Goal: Task Accomplishment & Management: Manage account settings

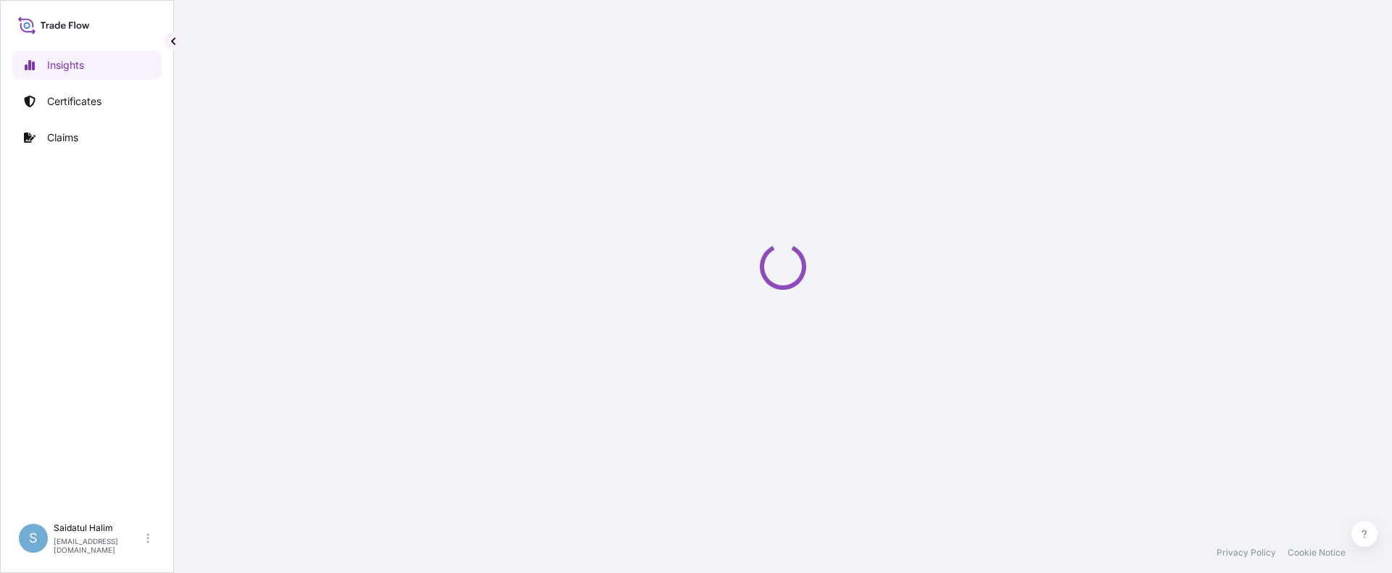
select select "2025"
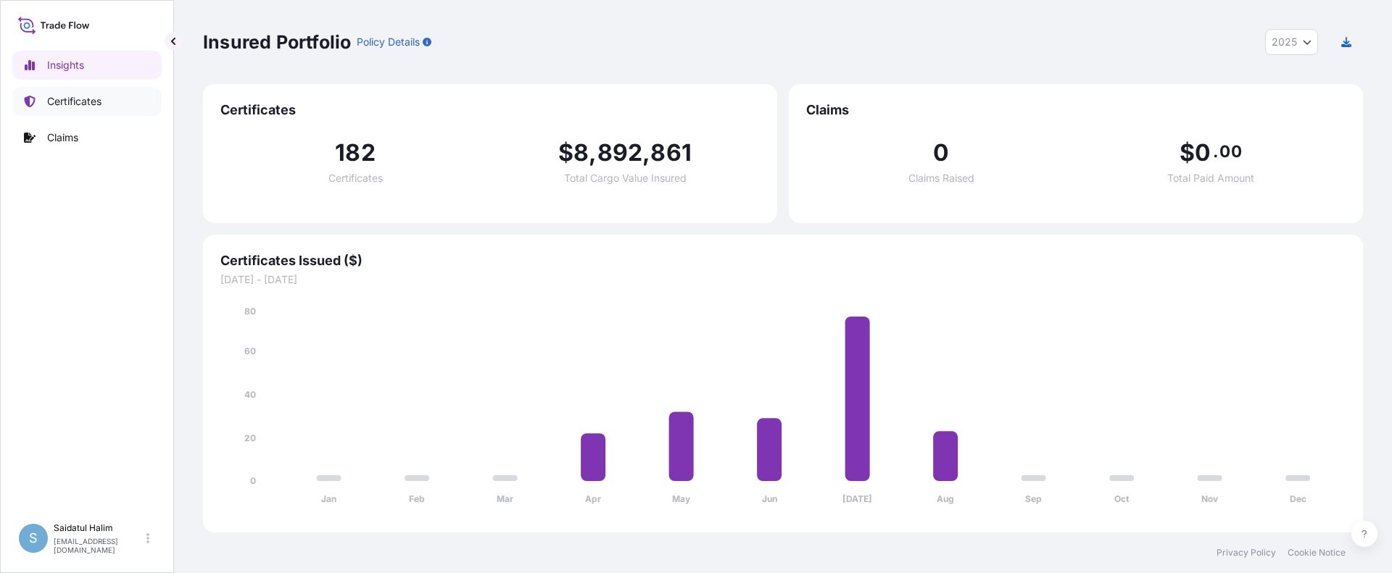
click at [80, 107] on p "Certificates" at bounding box center [74, 101] width 54 height 14
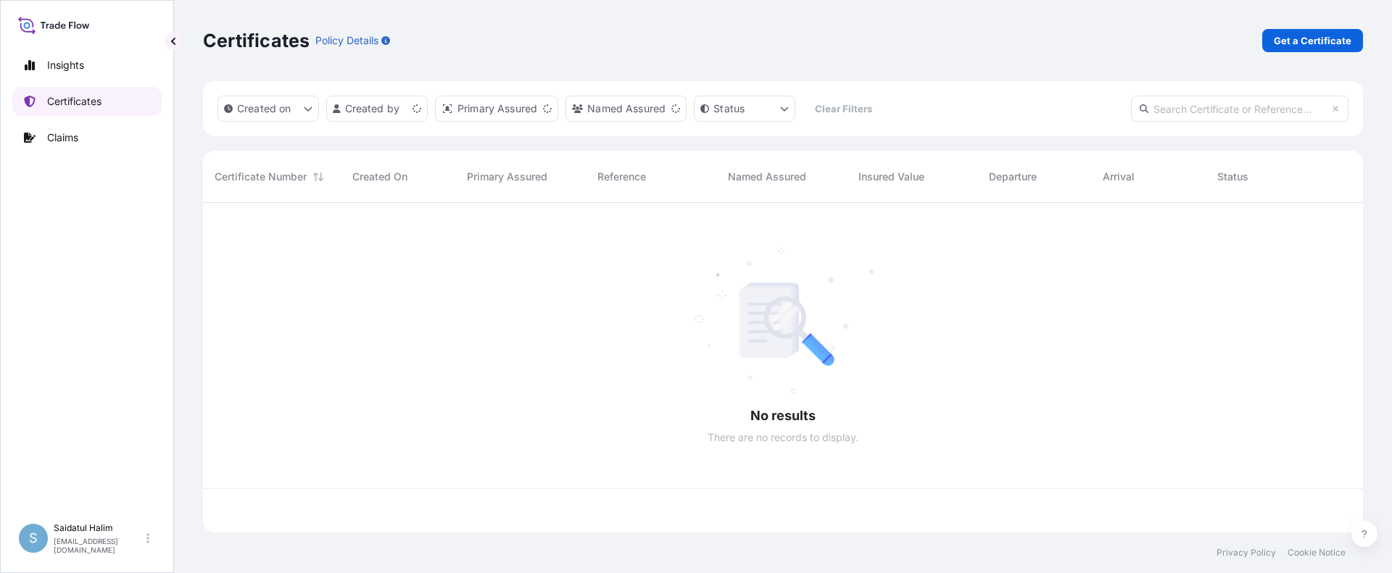
scroll to position [327, 1149]
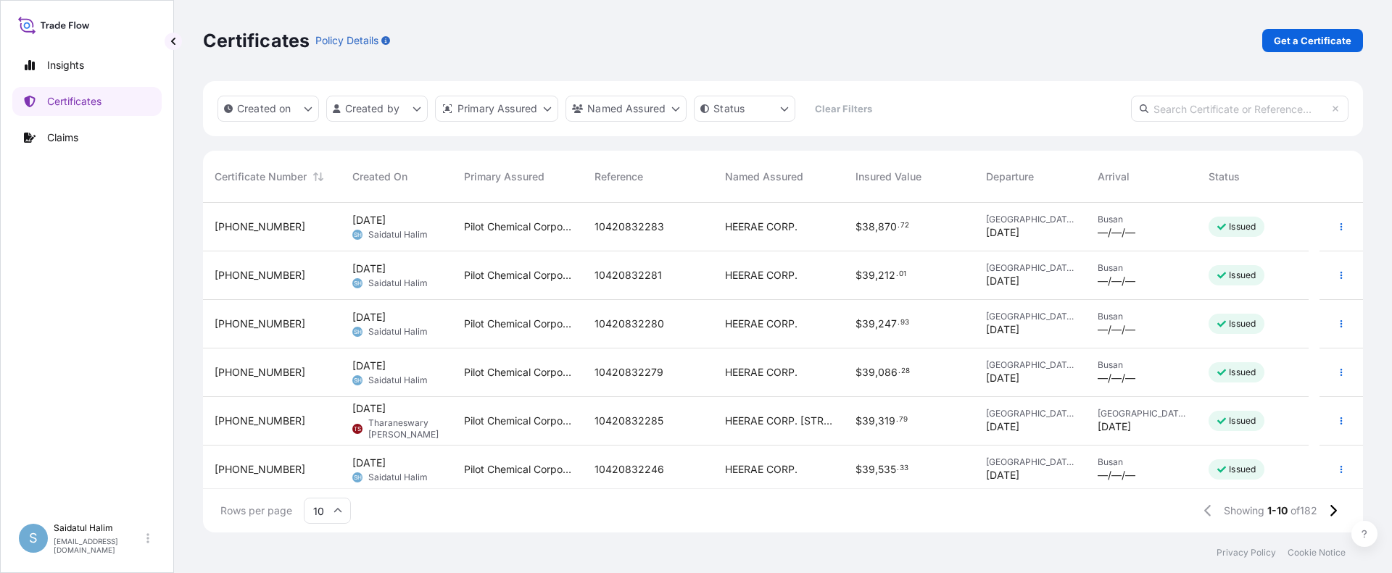
click at [1266, 102] on input "text" at bounding box center [1239, 109] width 217 height 26
paste input "10420819517"
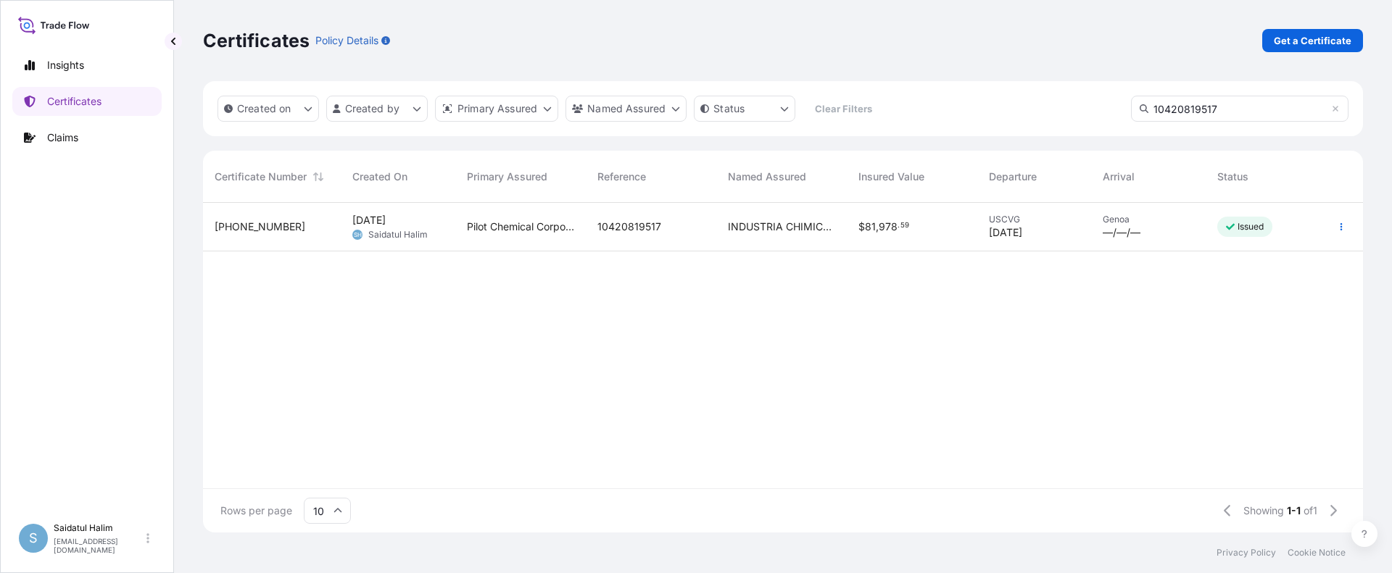
type input "10420819517"
click at [386, 226] on span "[DATE]" at bounding box center [368, 220] width 33 height 14
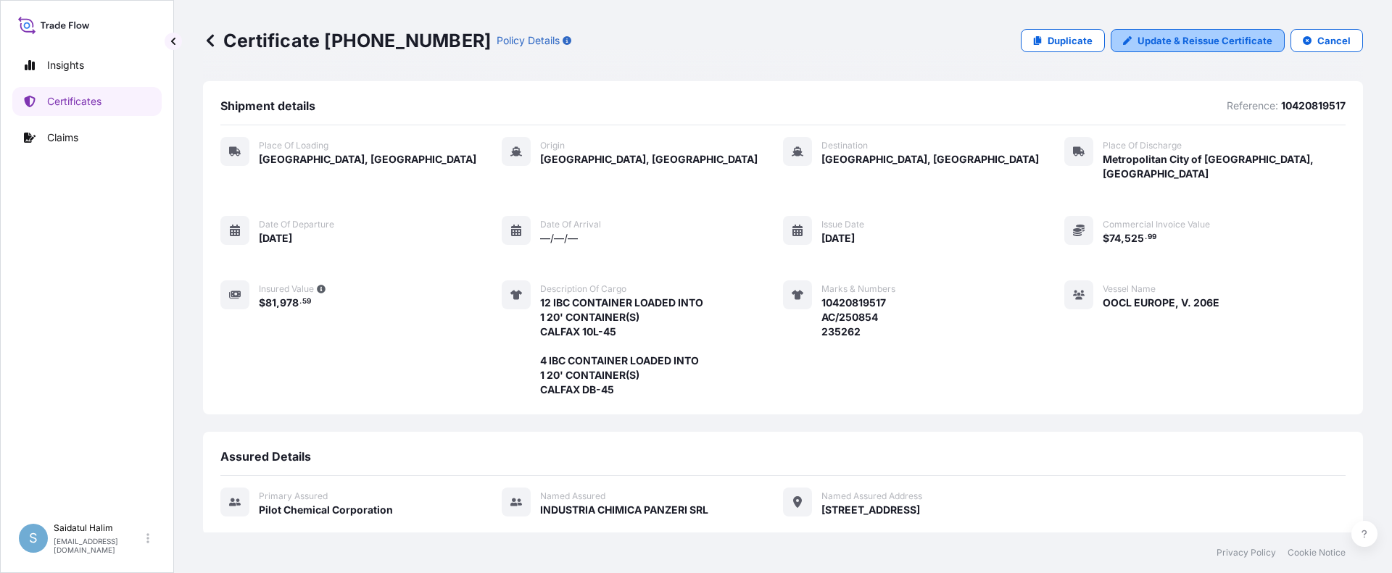
click at [1191, 44] on p "Update & Reissue Certificate" at bounding box center [1204, 40] width 135 height 14
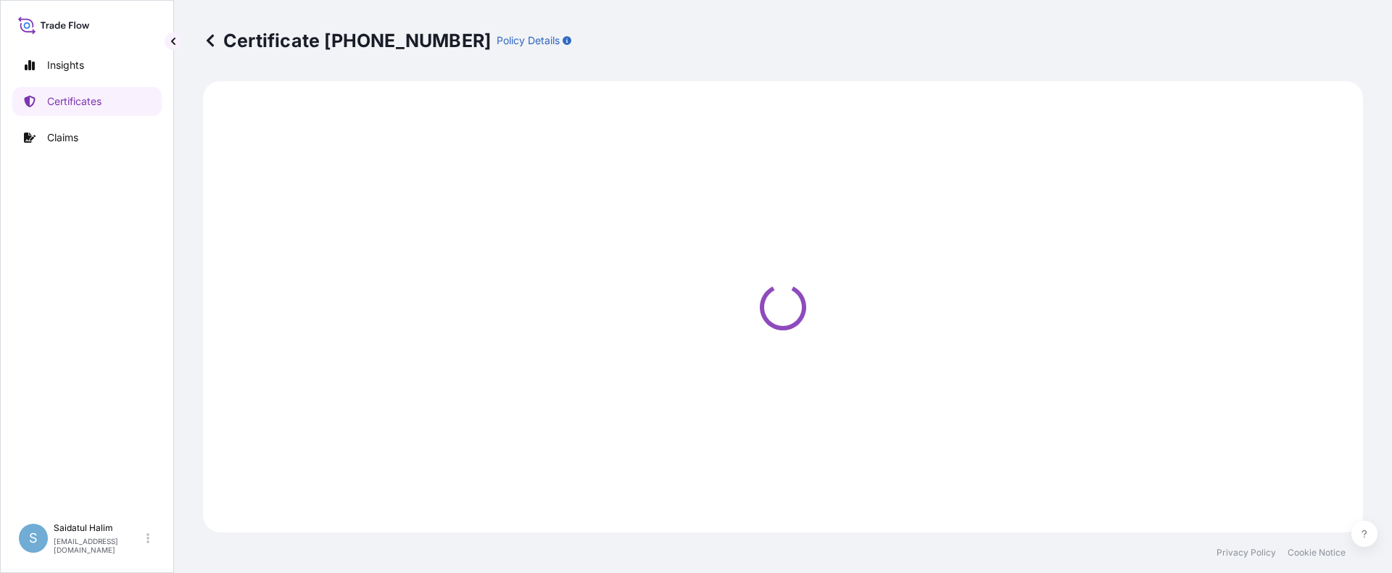
select select "Road / [GEOGRAPHIC_DATA]"
select select "Ocean Vessel"
select select "Road / [GEOGRAPHIC_DATA]"
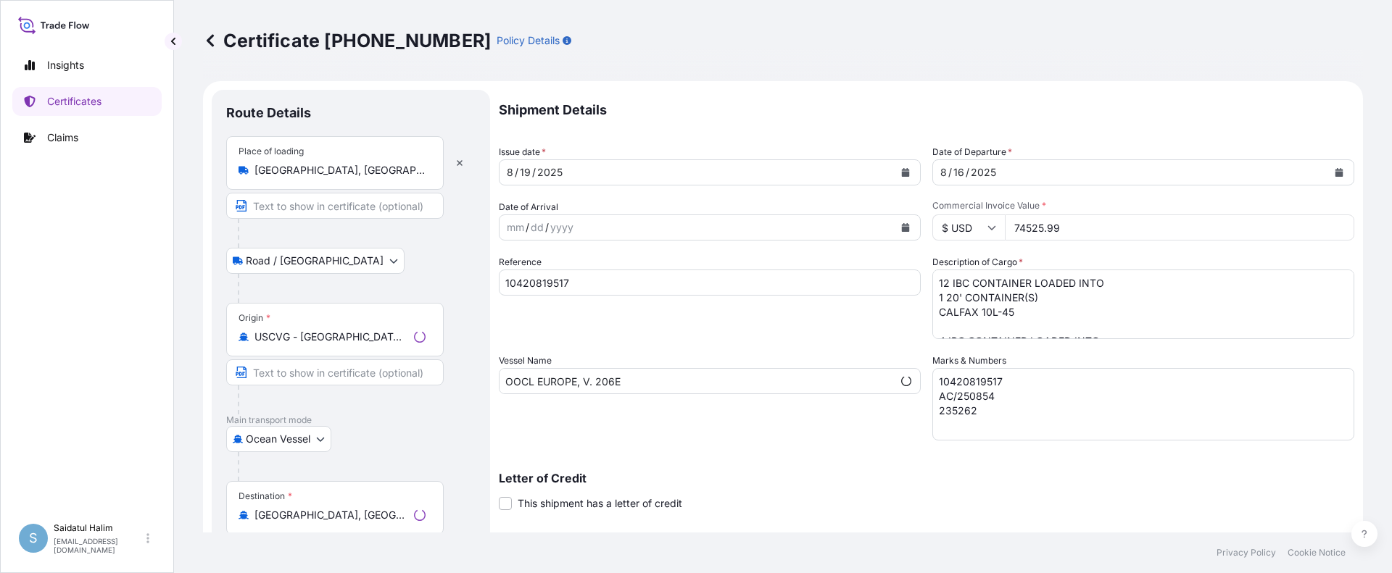
select select "31545"
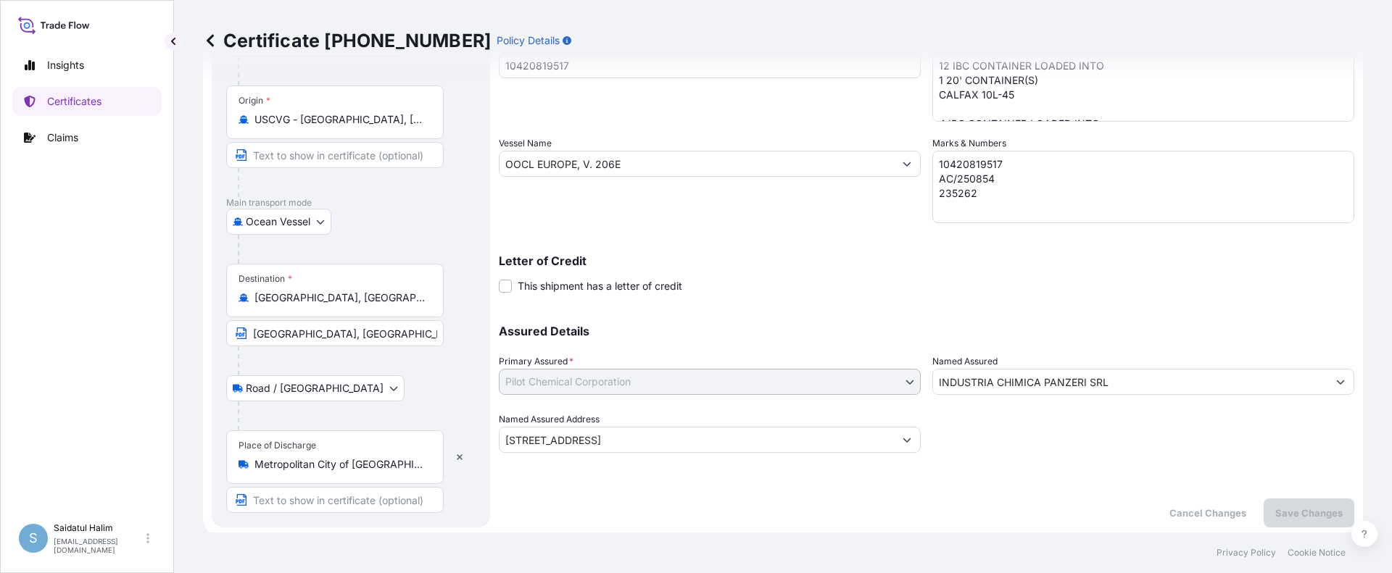
scroll to position [221, 0]
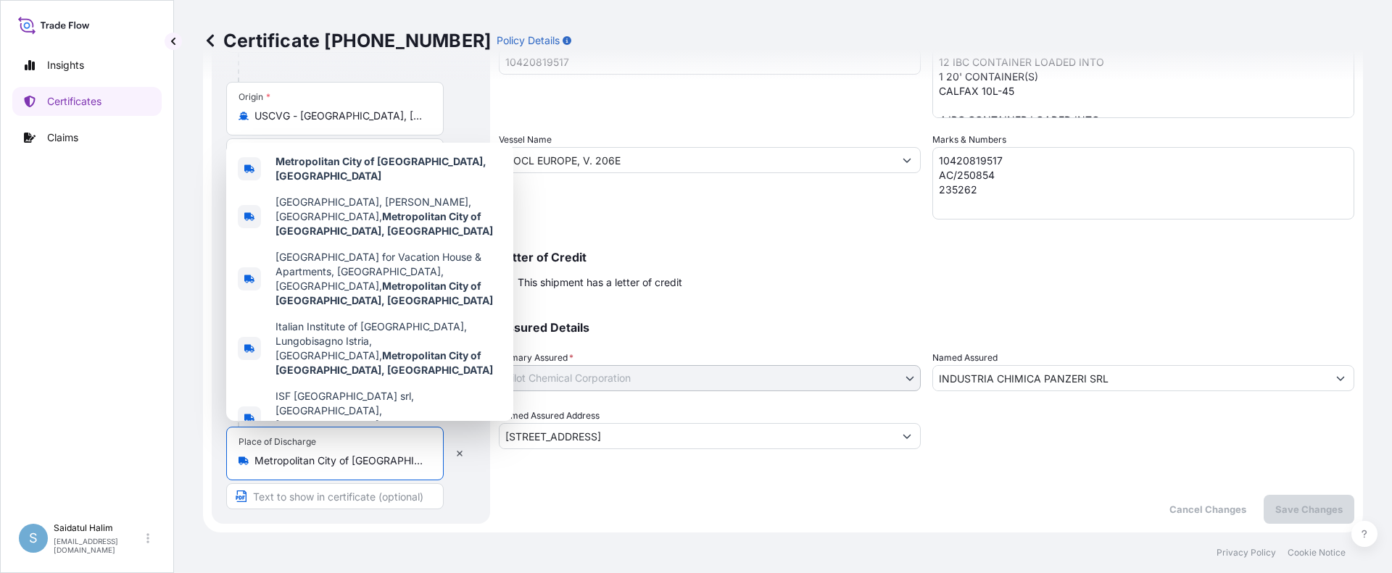
click at [400, 462] on input "Metropolitan City of Genoa, Italy" at bounding box center [339, 461] width 171 height 14
click at [459, 453] on icon "button" at bounding box center [460, 454] width 6 height 6
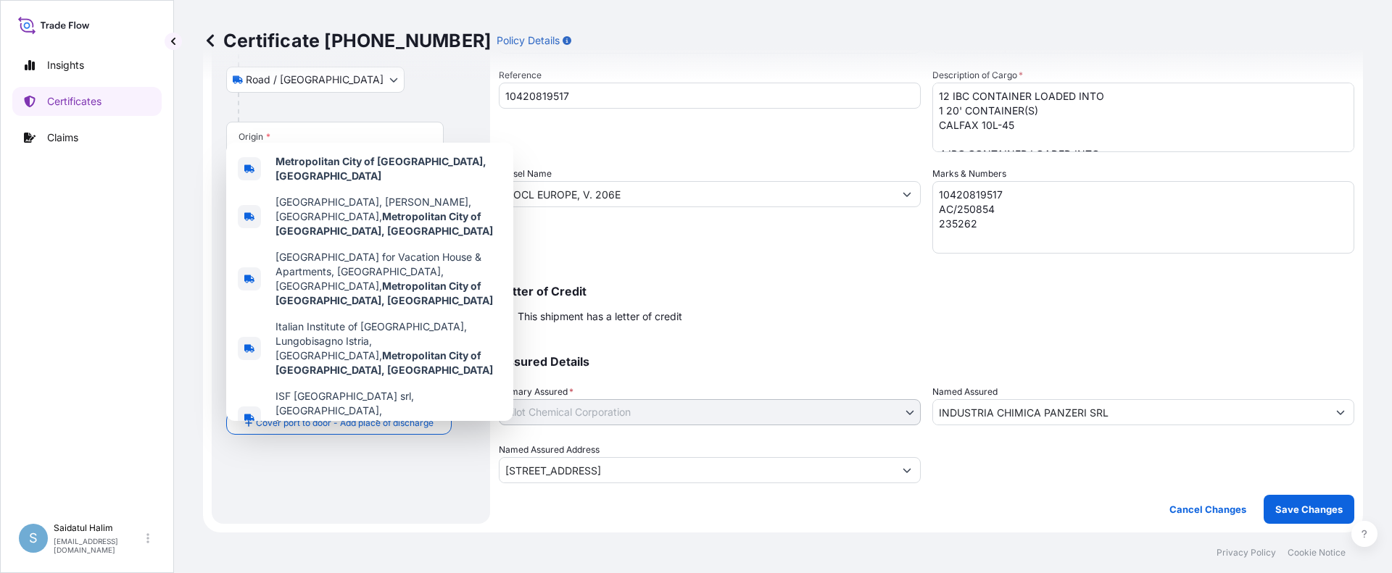
select select
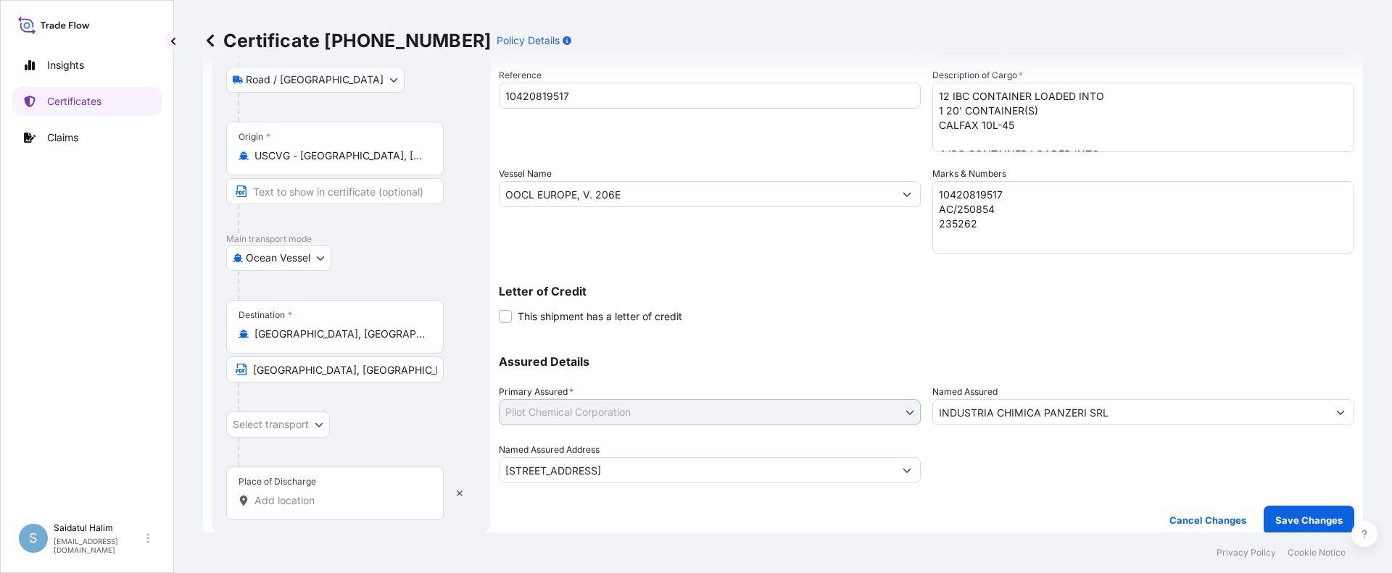
click at [304, 503] on input "Place of Discharge" at bounding box center [339, 501] width 171 height 14
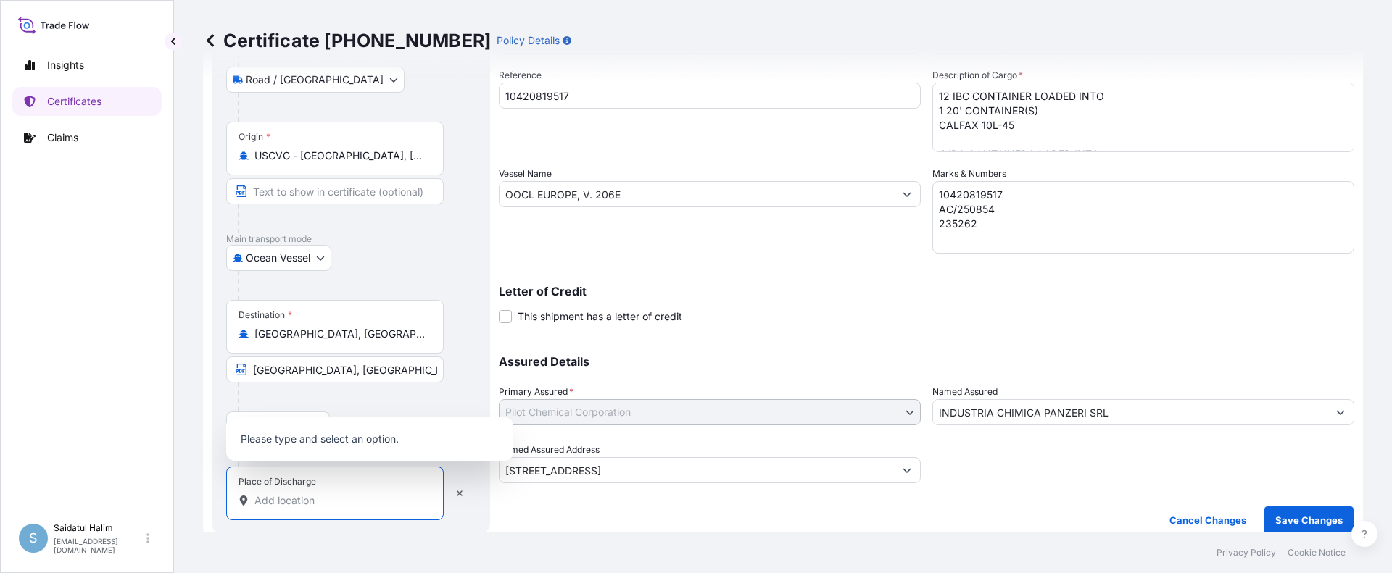
paste input "GENOA, ITALY"
type input "GENOA, ITALY"
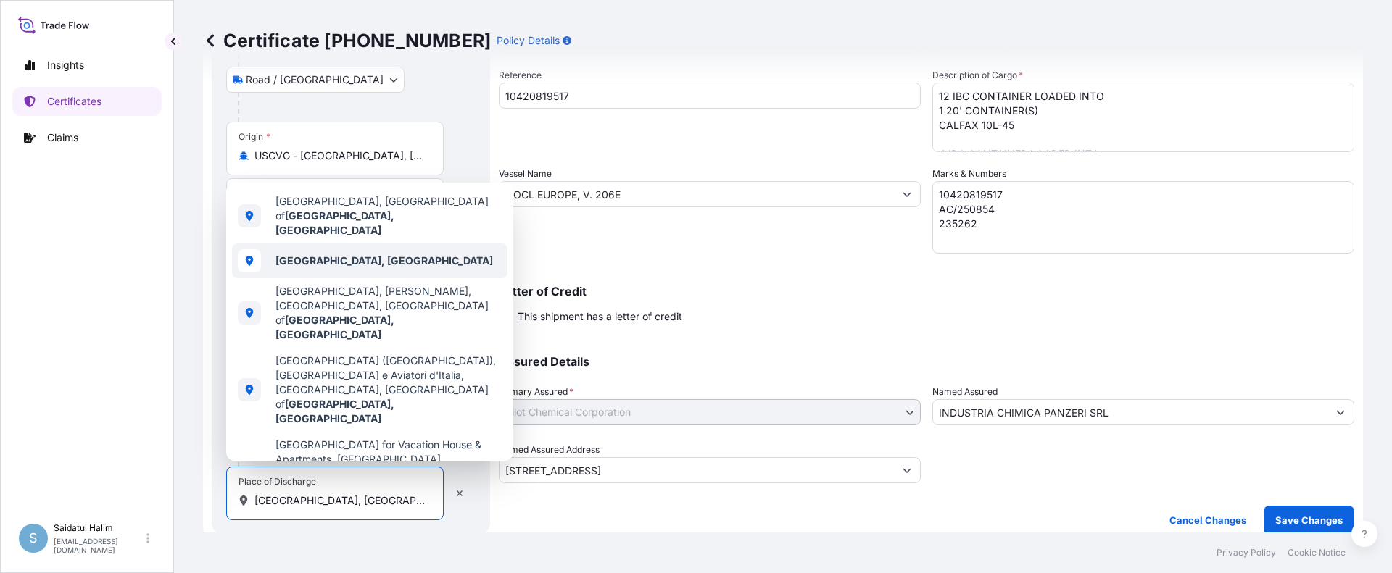
click at [309, 267] on b "Genoa, Italy" at bounding box center [383, 260] width 217 height 12
select select "Road / Inland"
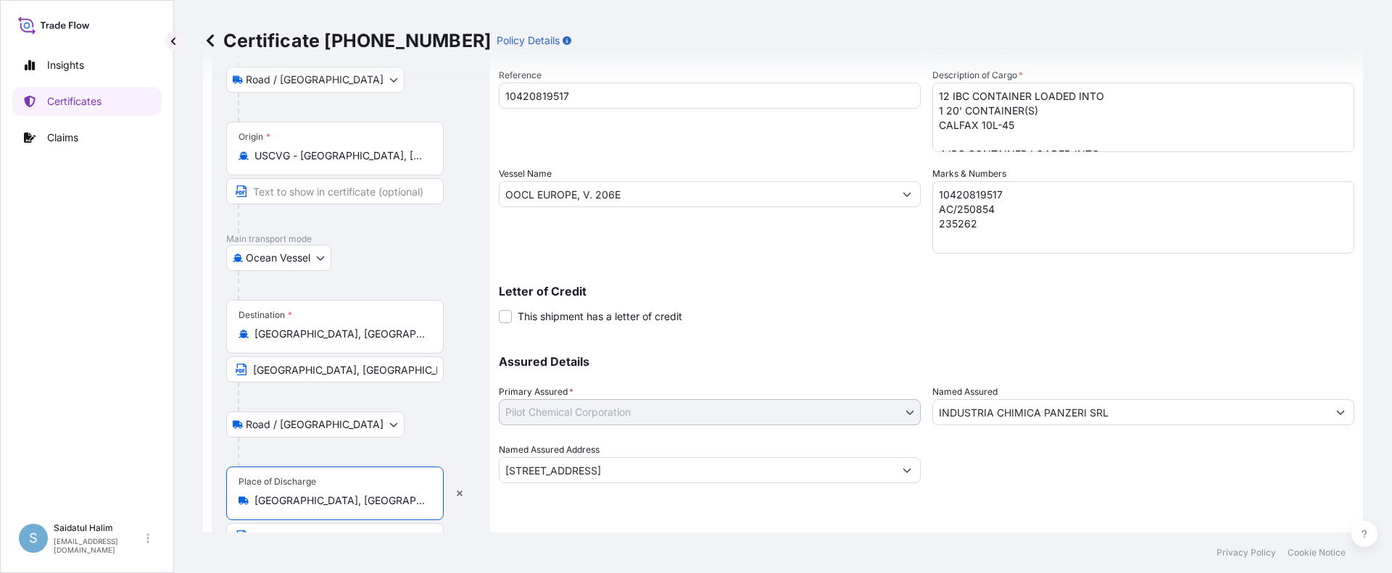
type input "Genoa, Italy"
click at [365, 337] on input "Genoa, Metropolitan City of Genoa, Italy" at bounding box center [339, 334] width 171 height 14
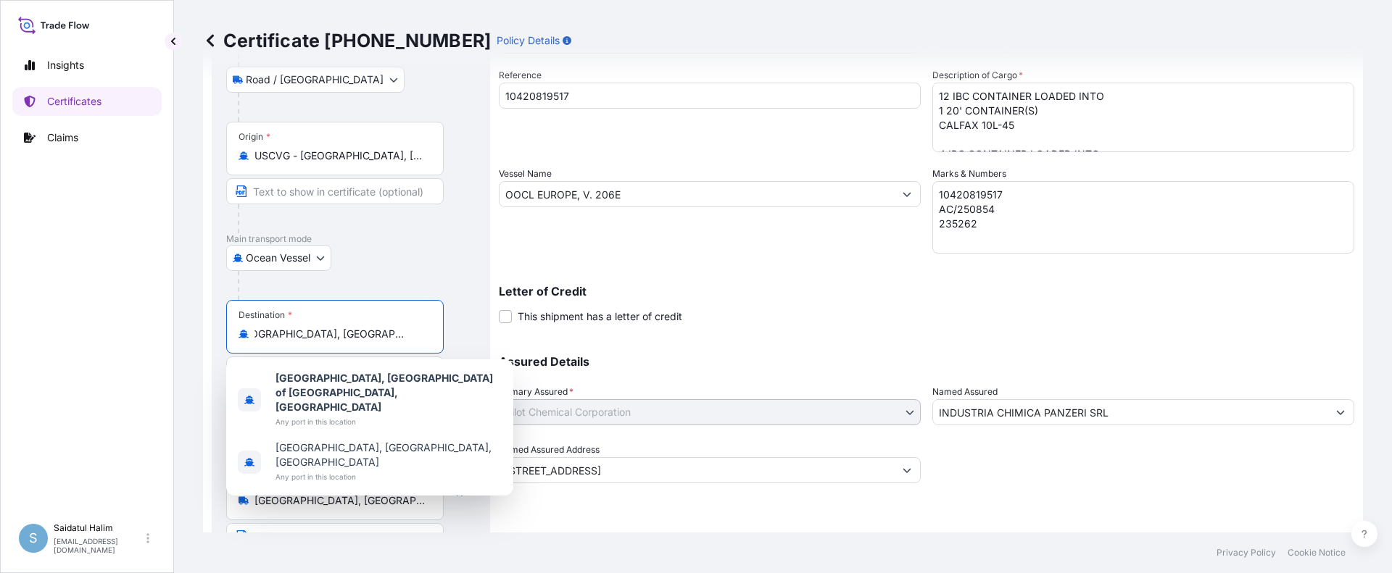
scroll to position [0, 0]
drag, startPoint x: 423, startPoint y: 336, endPoint x: 209, endPoint y: 336, distance: 213.8
click at [209, 336] on form "Route Details Reset Route Details Place of loading Norfolk, VA, USA Road / Inla…" at bounding box center [783, 233] width 1160 height 678
type input "Italy"
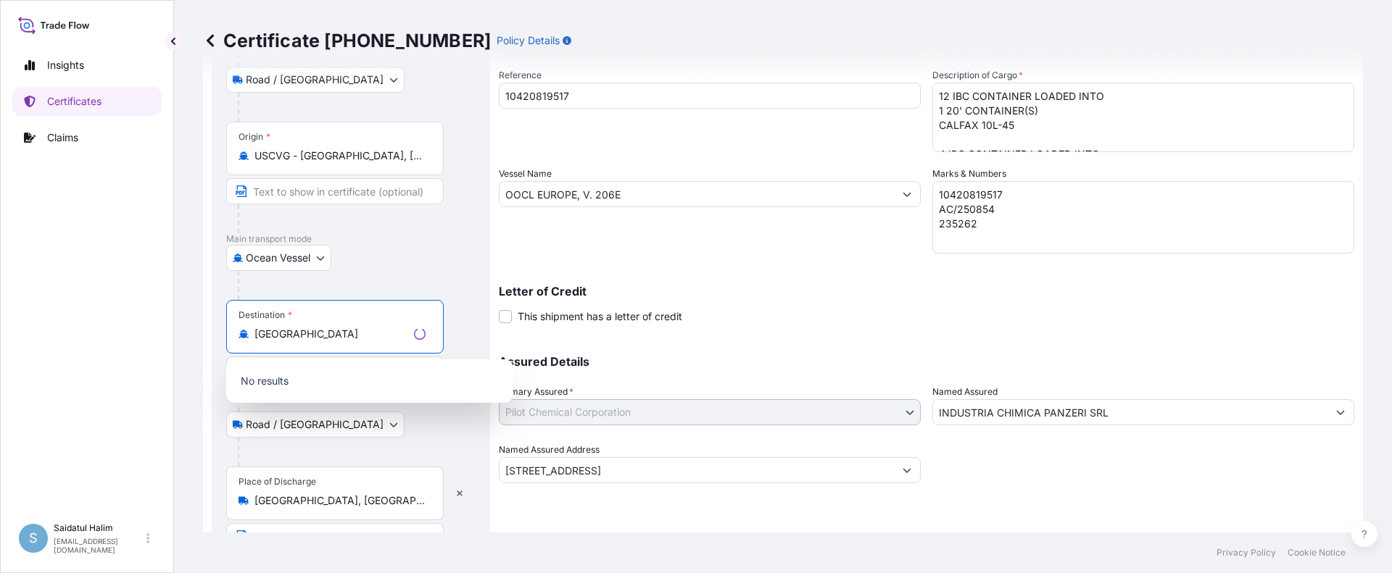
drag, startPoint x: 316, startPoint y: 336, endPoint x: 204, endPoint y: 334, distance: 112.4
click at [204, 334] on form "Route Details Reset Route Details Place of loading Norfolk, VA, USA Road / Inla…" at bounding box center [783, 233] width 1160 height 678
paste input "GENOA, ITALY"
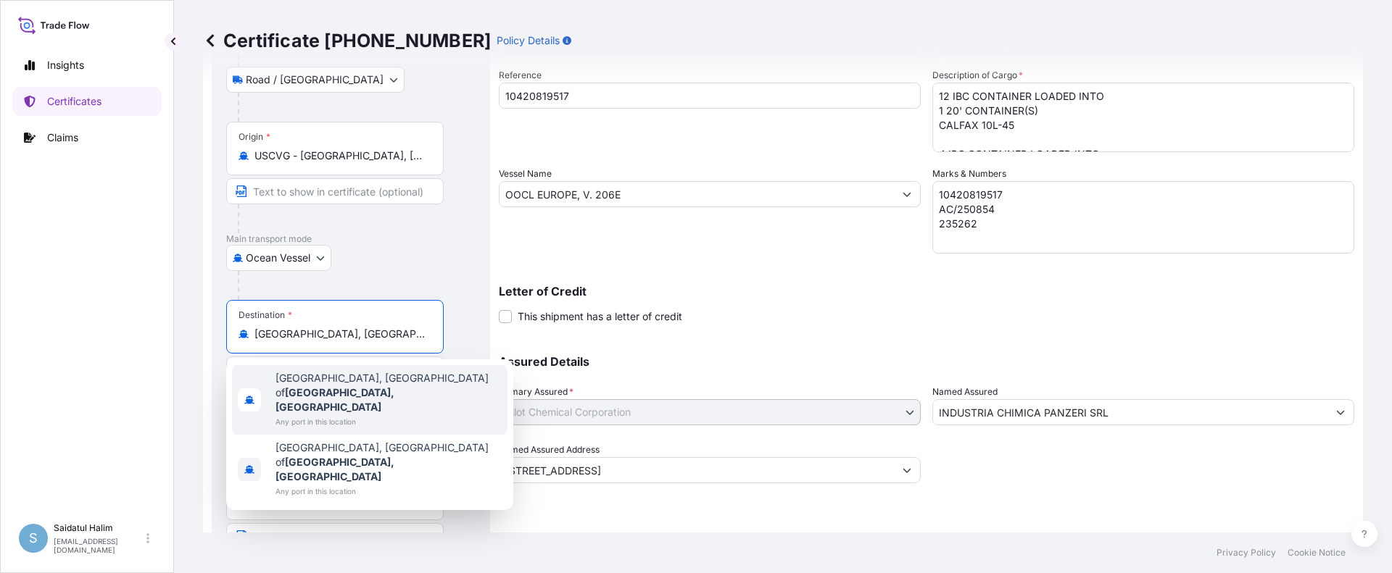
click at [366, 415] on span "Any port in this location" at bounding box center [388, 422] width 226 height 14
type input "Genoa, Metropolitan City of Genoa, Italy"
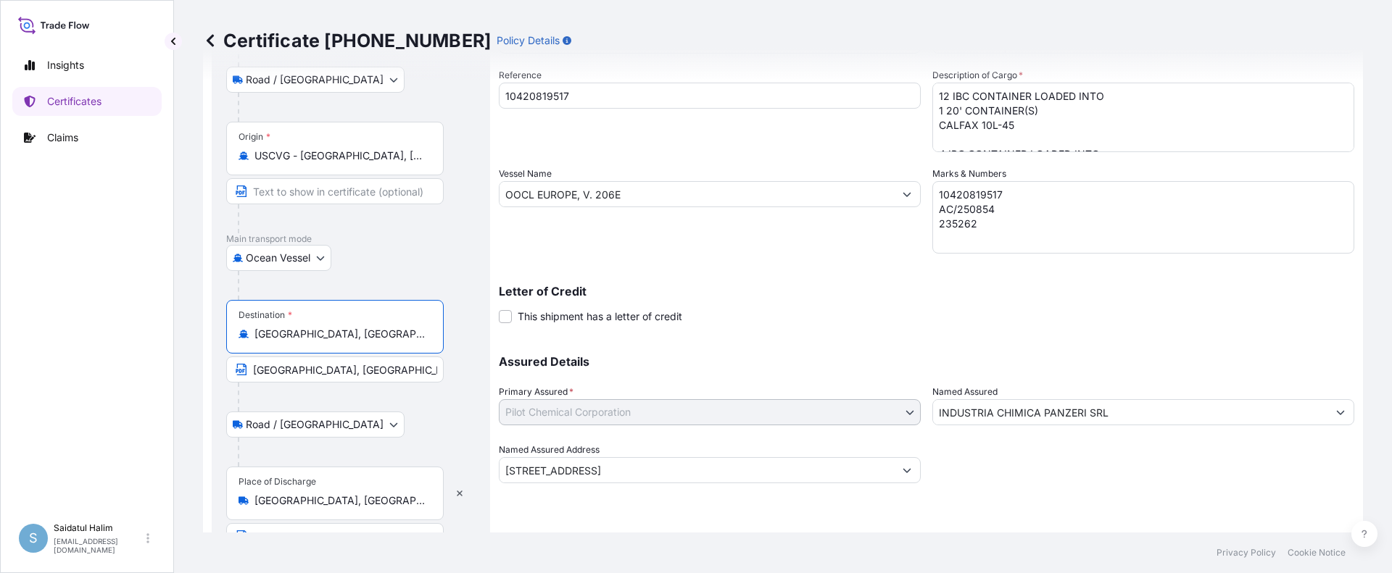
click at [372, 412] on div "Road / Inland Road / Inland" at bounding box center [350, 425] width 249 height 26
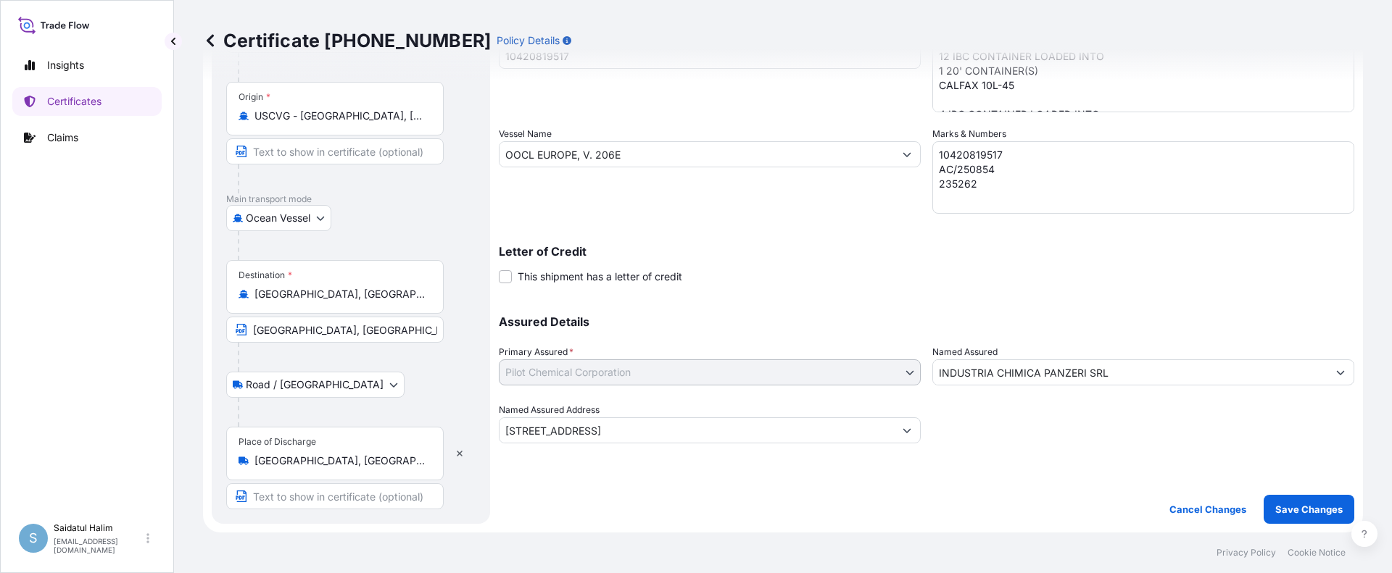
click at [376, 394] on div "Road / Inland Road / Inland" at bounding box center [350, 385] width 249 height 26
click at [1275, 507] on p "Save Changes" at bounding box center [1308, 509] width 67 height 14
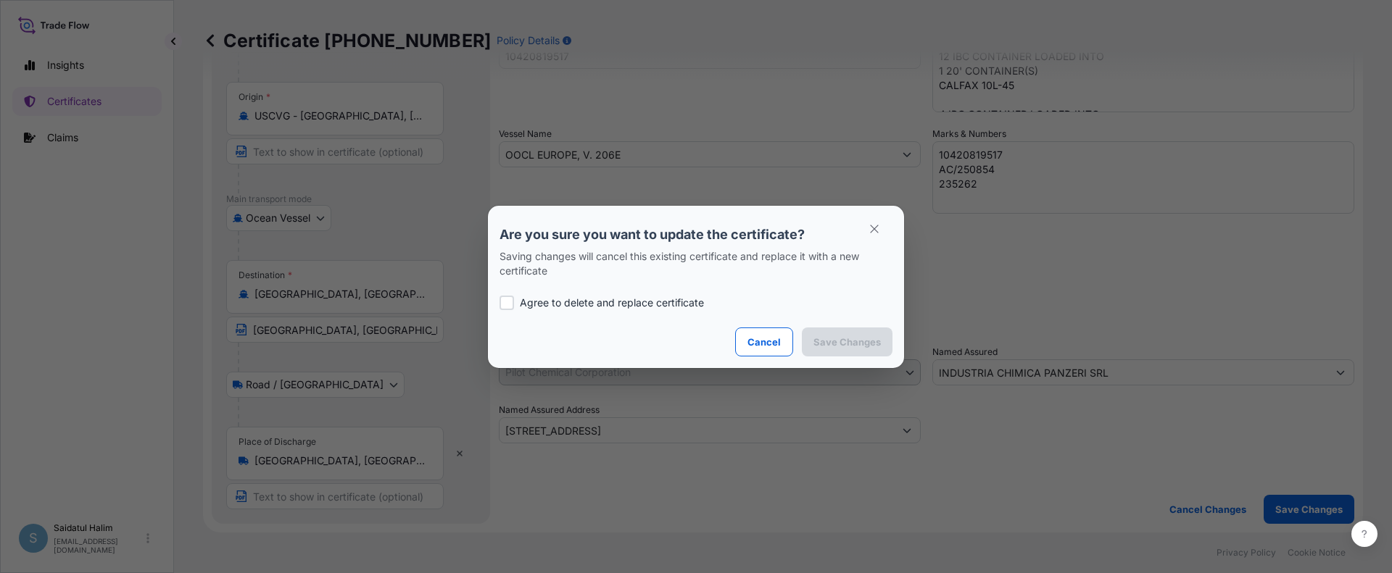
click at [507, 304] on div at bounding box center [506, 303] width 14 height 14
checkbox input "true"
click at [825, 347] on p "Save Changes" at bounding box center [846, 342] width 67 height 14
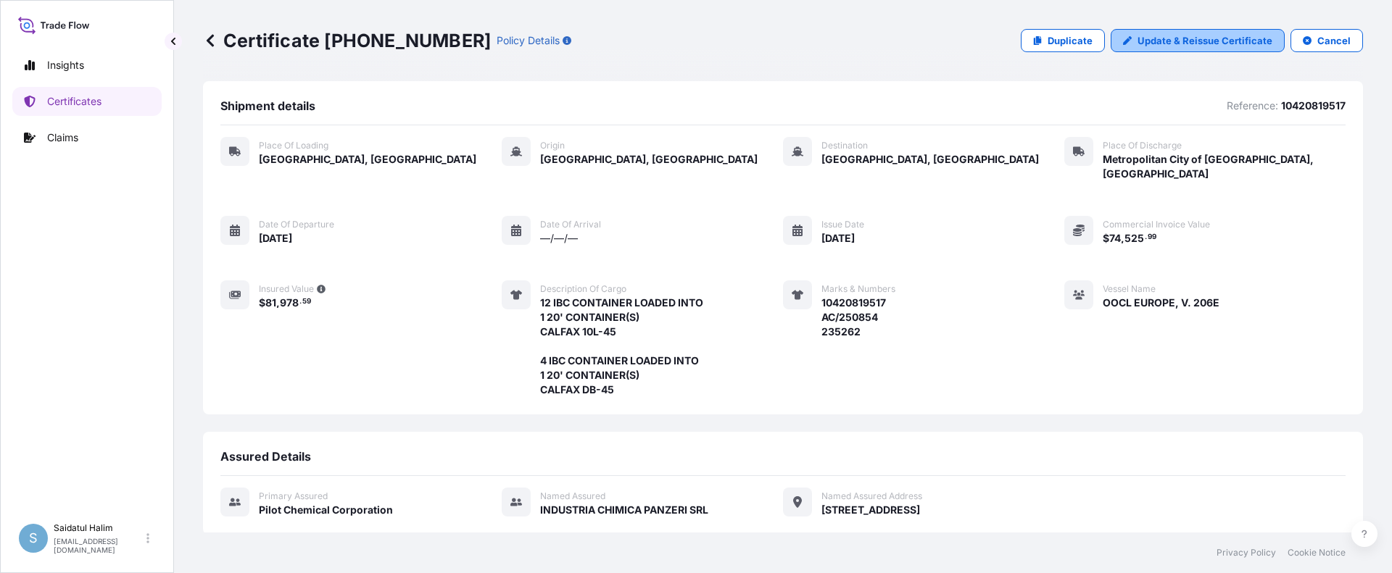
click at [1194, 42] on p "Update & Reissue Certificate" at bounding box center [1204, 40] width 135 height 14
select select "Road / Inland"
select select "Ocean Vessel"
select select "Road / Inland"
select select "31545"
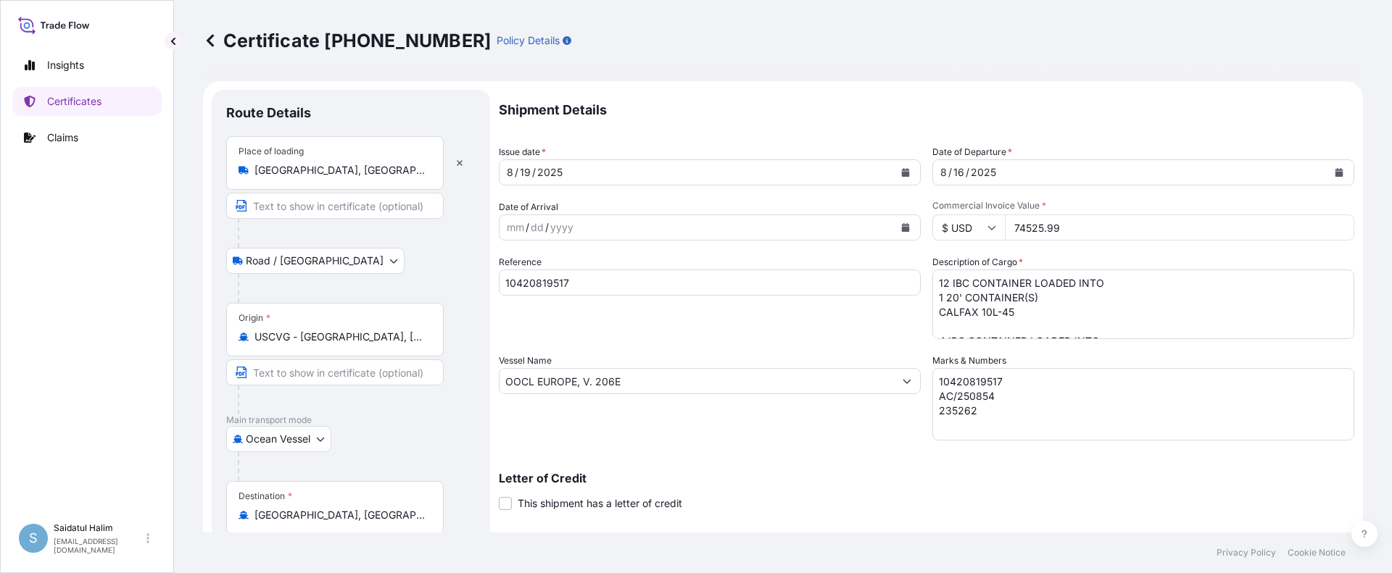
scroll to position [221, 0]
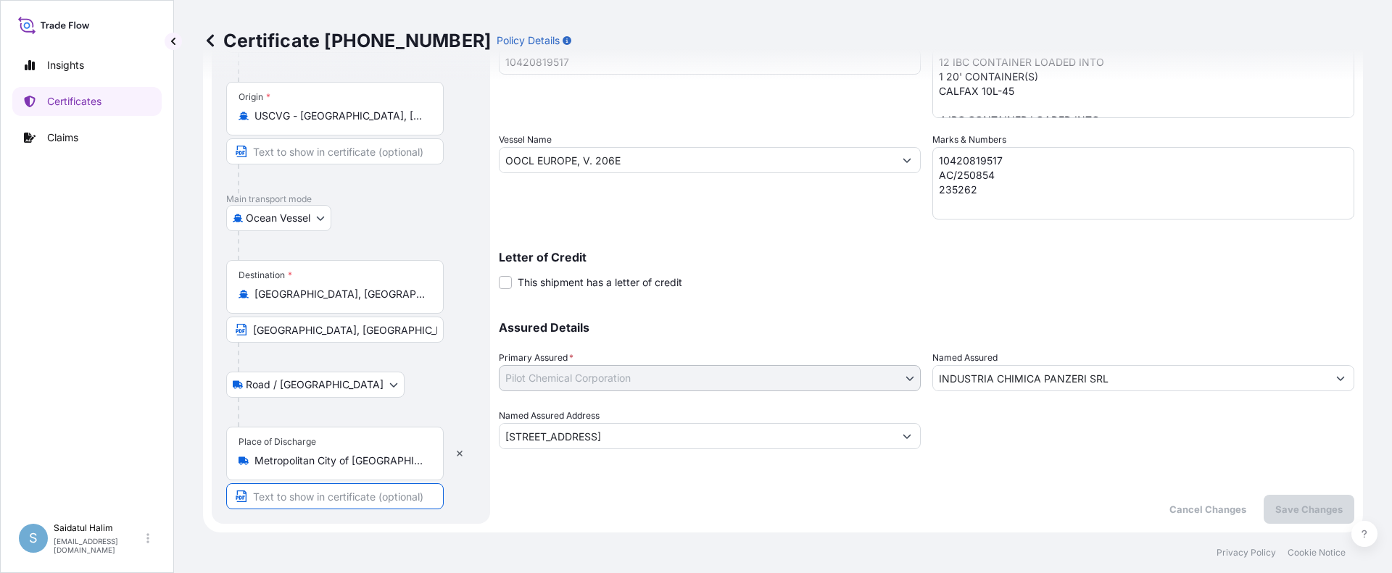
click at [383, 499] on input "Text to appear on certificate" at bounding box center [334, 496] width 217 height 26
paste input "GENOA, ITALY"
type input "GENOA, ITALY"
click at [1292, 515] on p "Save Changes" at bounding box center [1308, 509] width 67 height 14
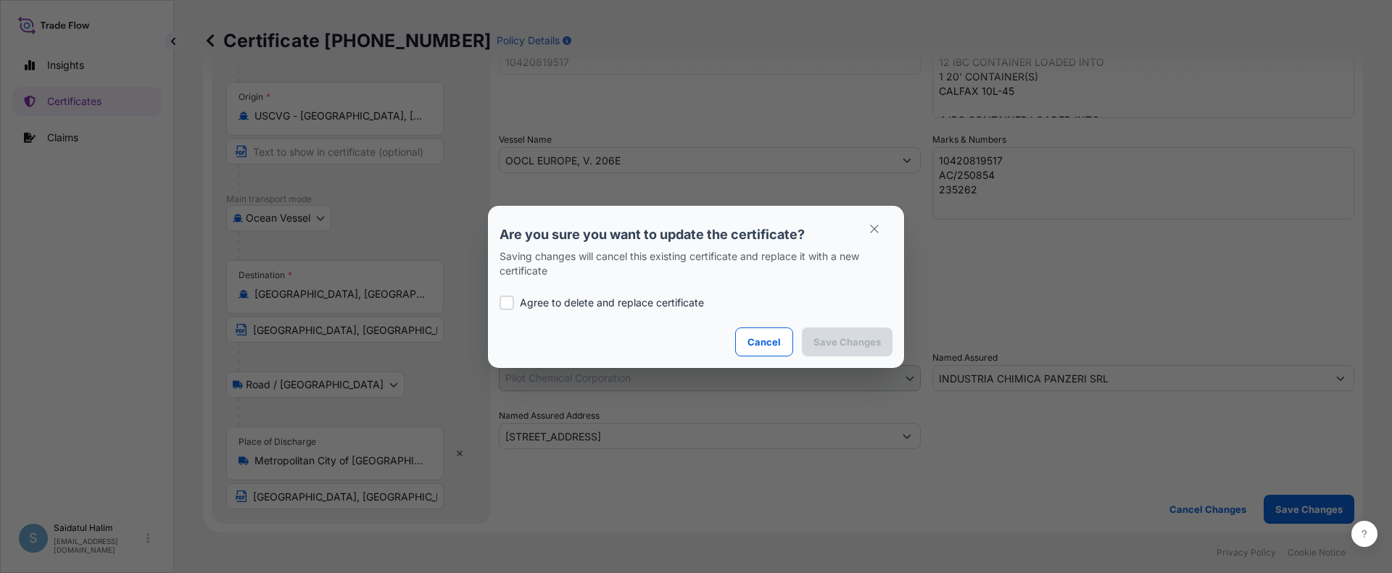
click at [506, 304] on div at bounding box center [506, 303] width 14 height 14
checkbox input "true"
click at [868, 345] on p "Save Changes" at bounding box center [846, 342] width 67 height 14
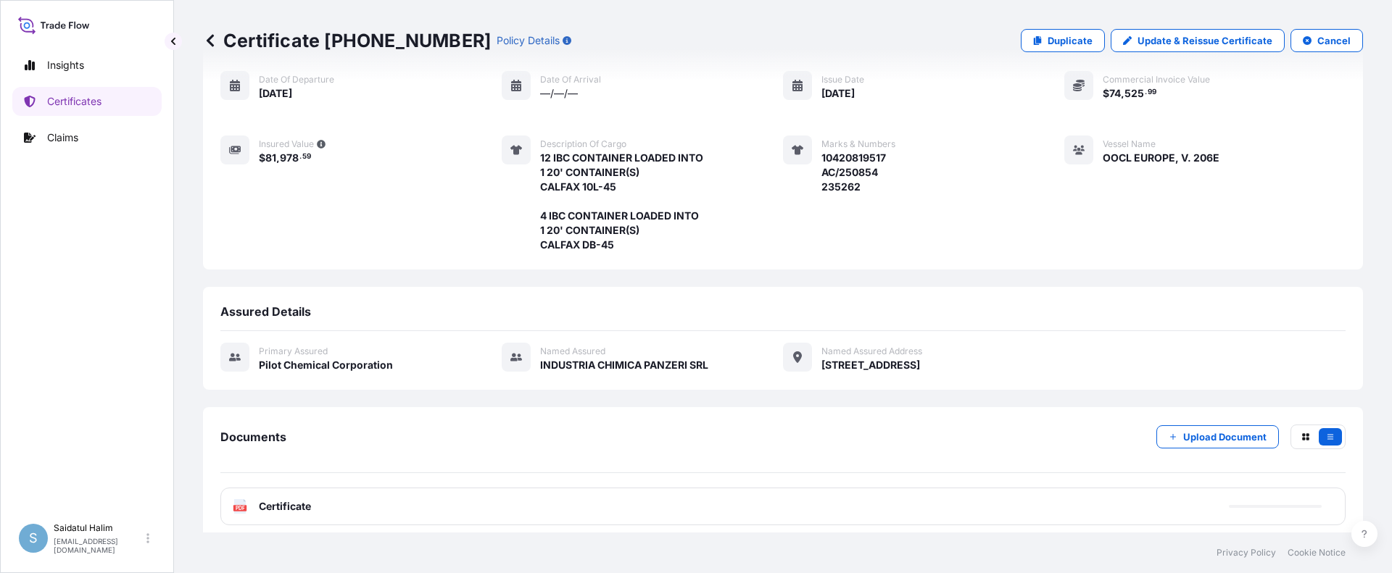
scroll to position [217, 0]
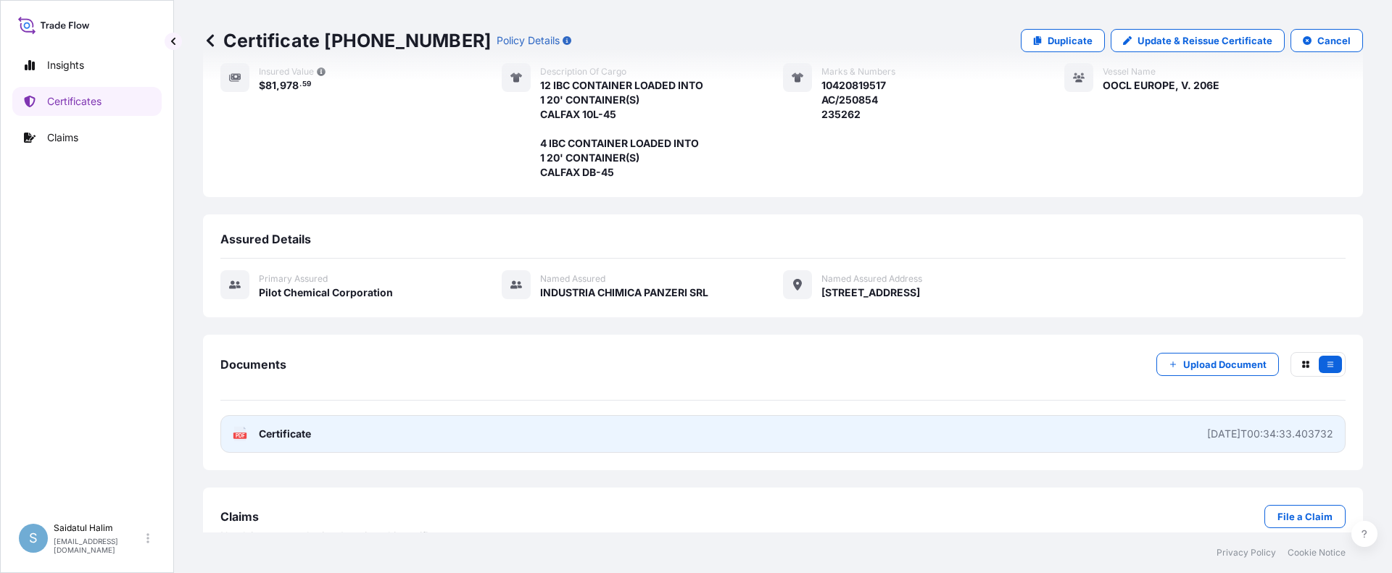
click at [1011, 415] on link "PDF Certificate 2025-08-20T00:34:33.403732" at bounding box center [782, 434] width 1125 height 38
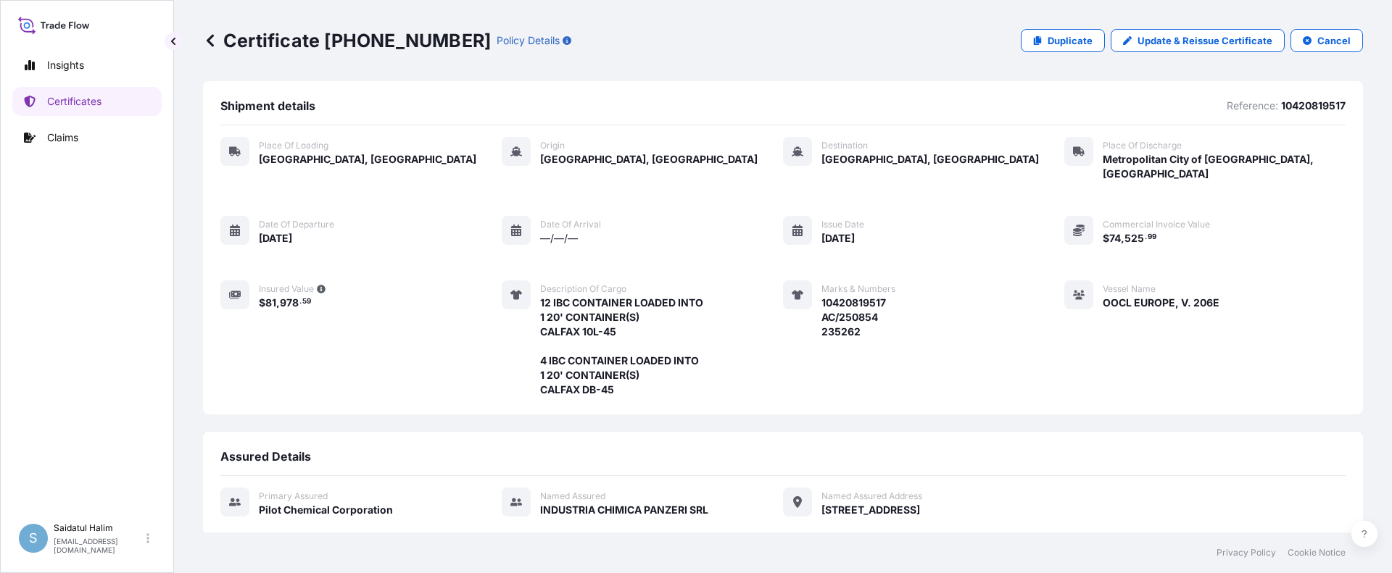
scroll to position [231, 0]
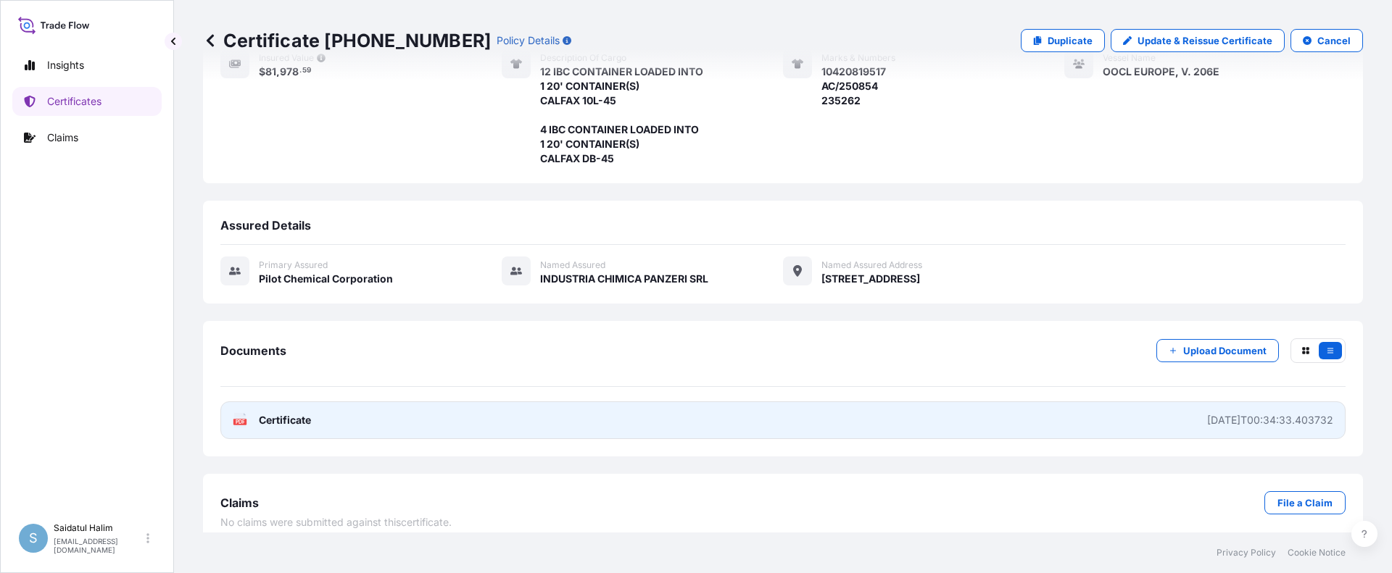
click at [793, 406] on link "PDF Certificate 2025-08-20T00:34:33.403732" at bounding box center [782, 421] width 1125 height 38
